Goal: Download file/media

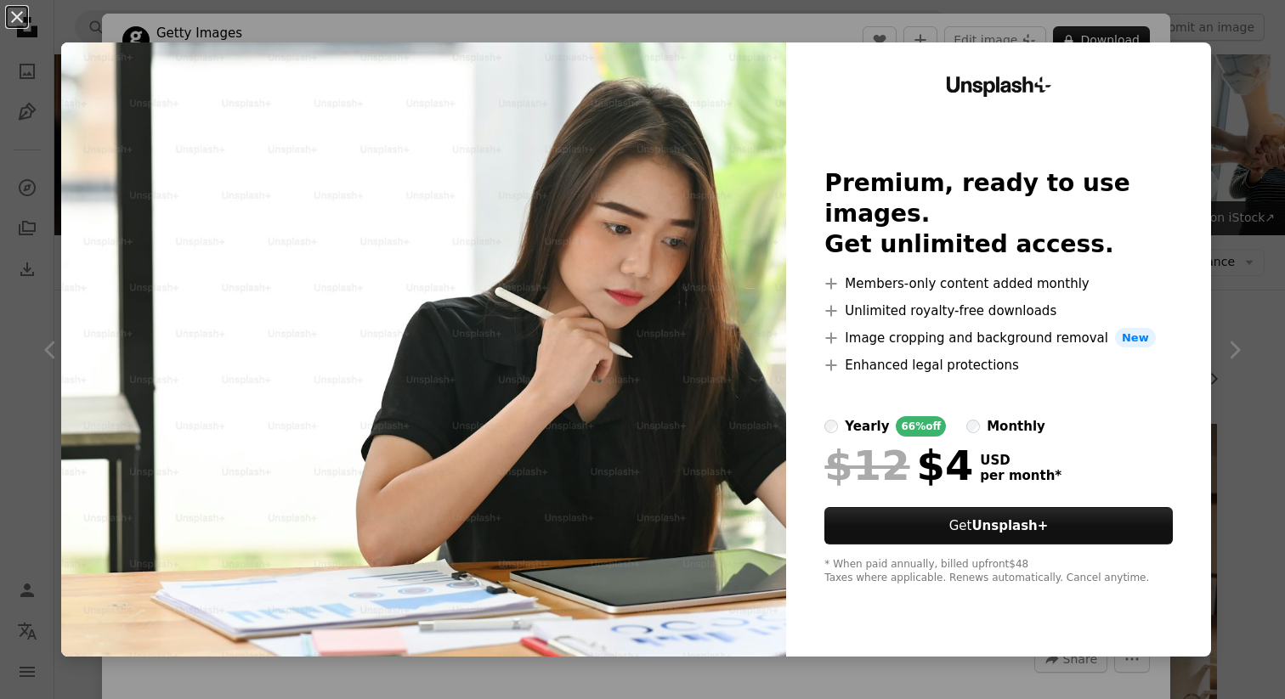
scroll to position [33248, 0]
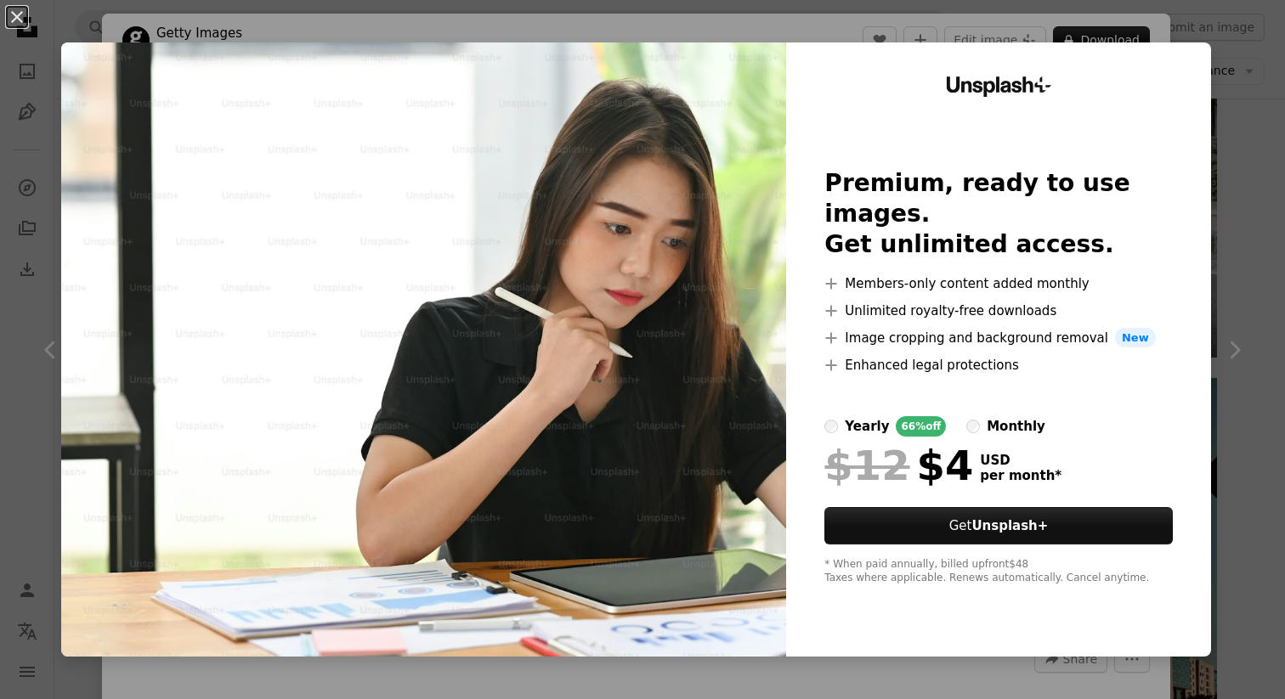
click at [1260, 151] on div "An X shape Unsplash+ Premium, ready to use images. Get unlimited access. A plus…" at bounding box center [642, 349] width 1285 height 699
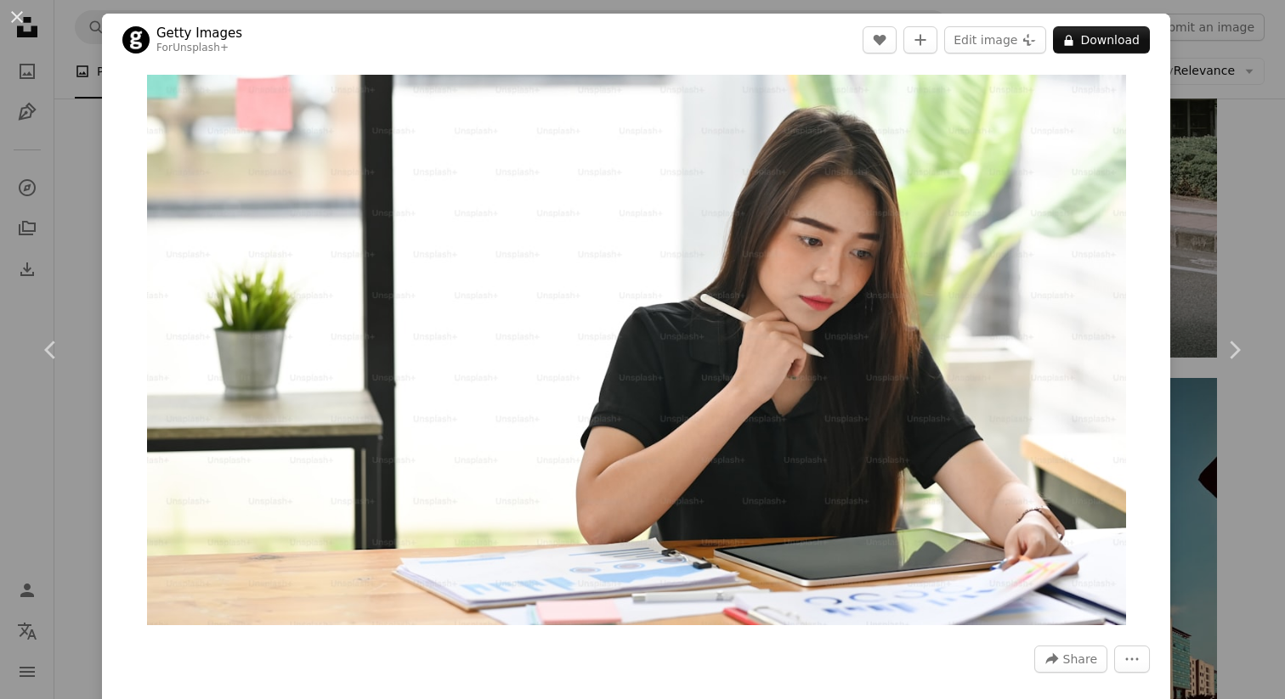
click at [1238, 130] on div "An X shape Chevron left Chevron right Getty Images For Unsplash+ A heart A plus…" at bounding box center [642, 349] width 1285 height 699
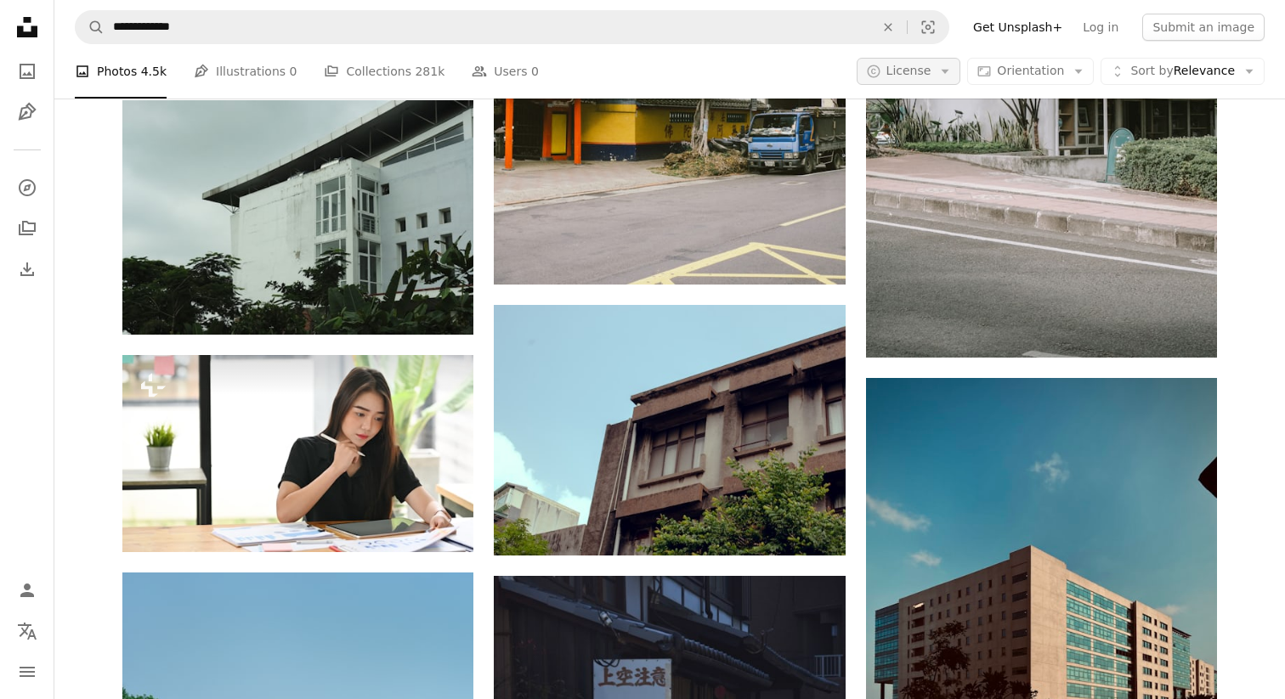
click at [930, 72] on span "License" at bounding box center [908, 71] width 45 height 14
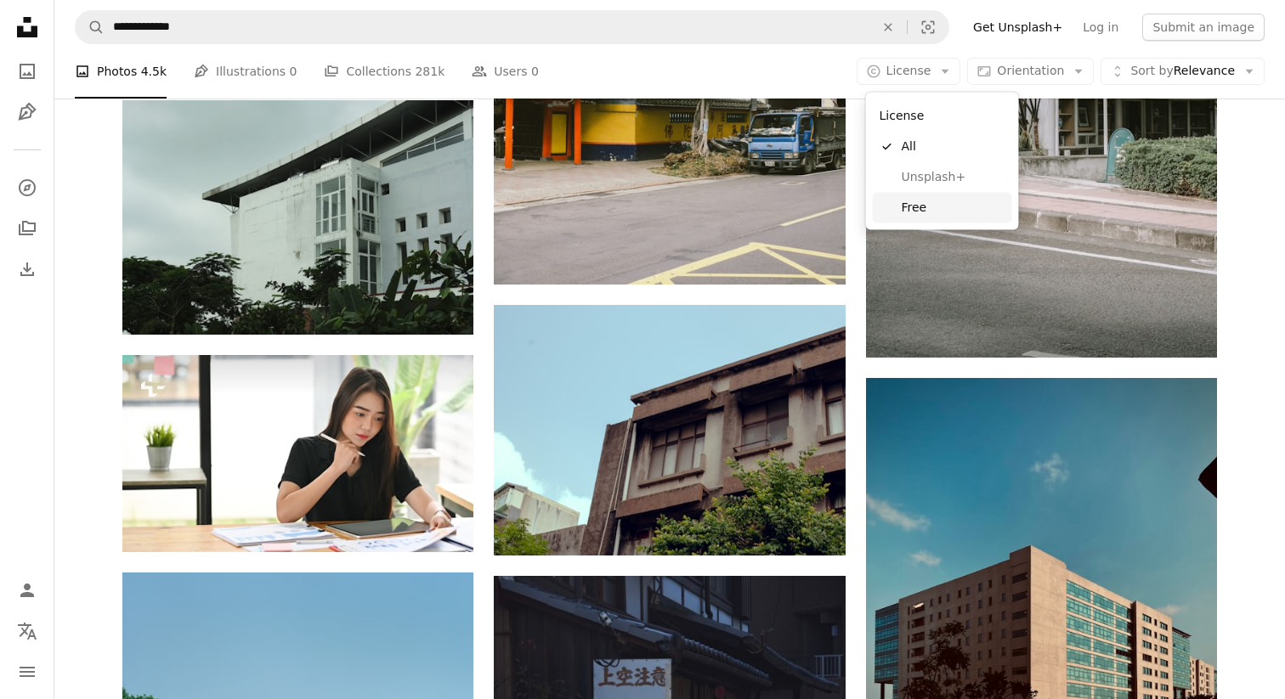
click at [919, 207] on span "Free" at bounding box center [954, 207] width 104 height 17
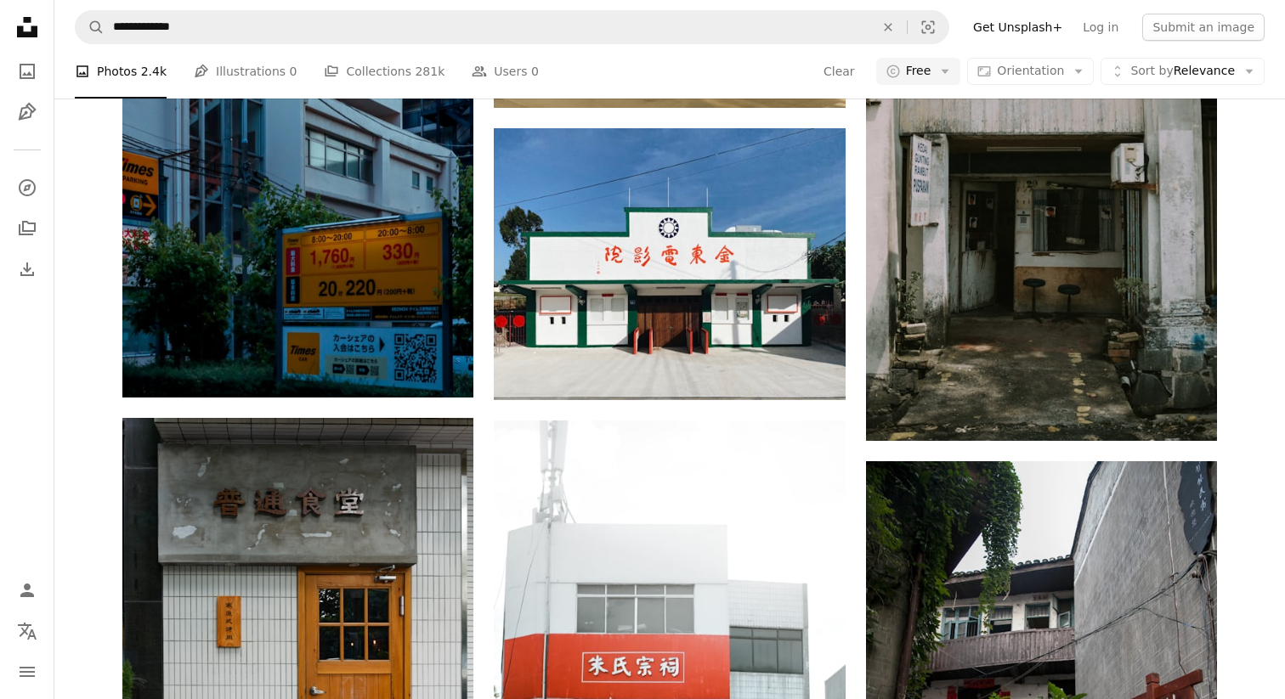
scroll to position [5224, 0]
